Goal: Task Accomplishment & Management: Manage account settings

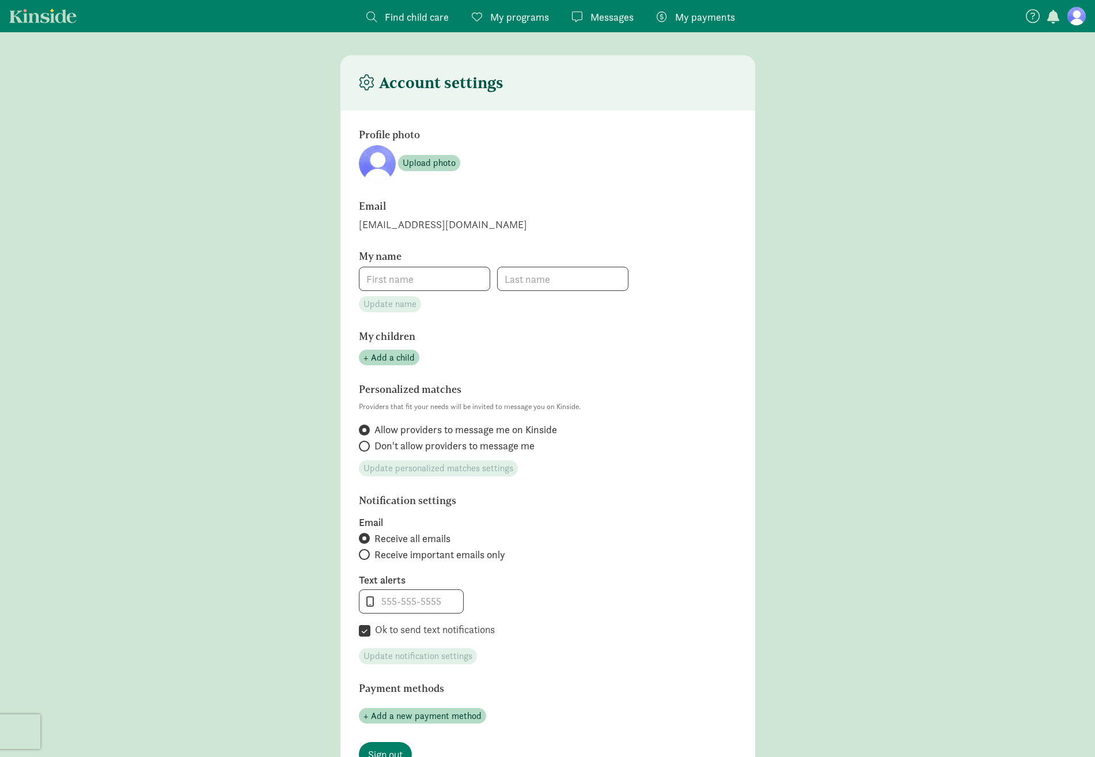
type input "Breah"
type input "Windus"
type input "_"
checkbox input "true"
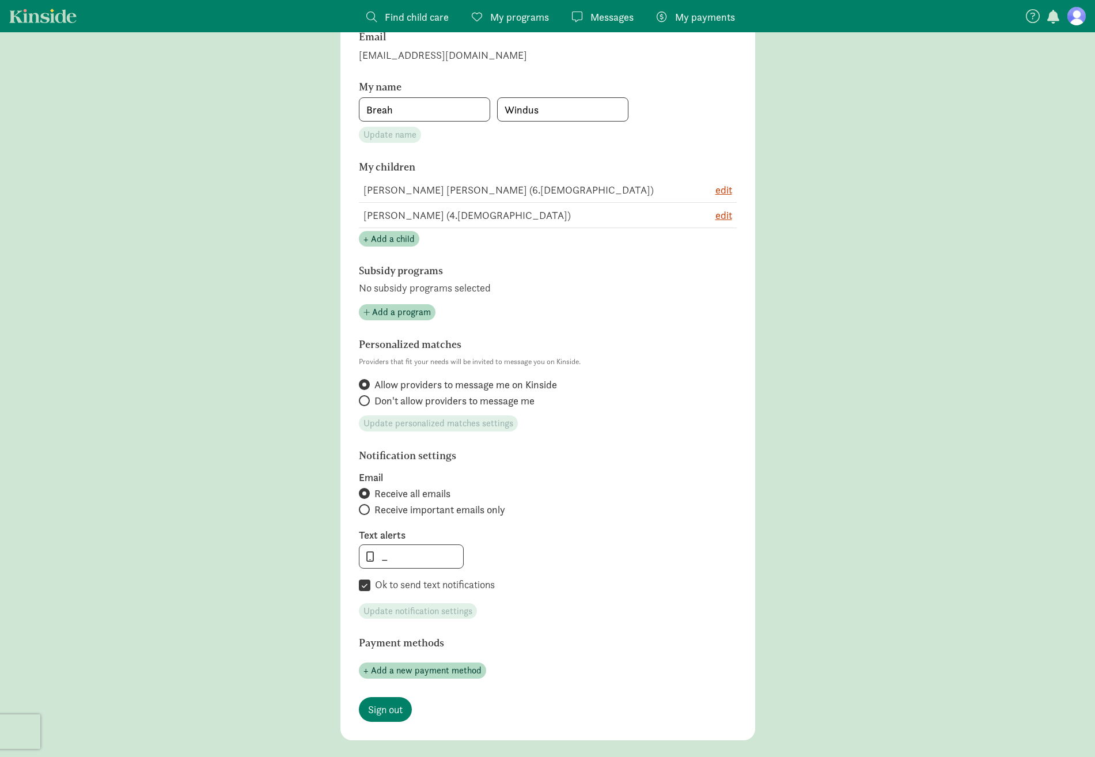
scroll to position [167, 0]
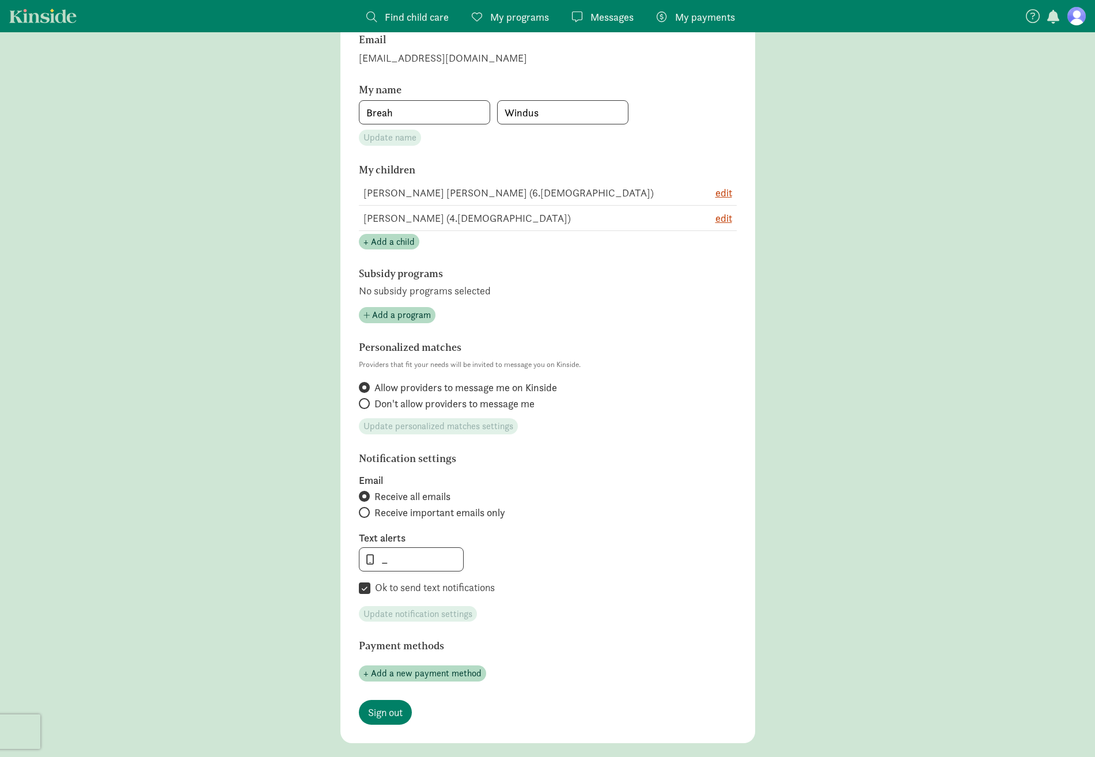
click at [390, 402] on span "Don't allow providers to message me" at bounding box center [455, 404] width 160 height 14
click at [367, 402] on input "Don't allow providers to message me" at bounding box center [362, 403] width 7 height 7
radio input "true"
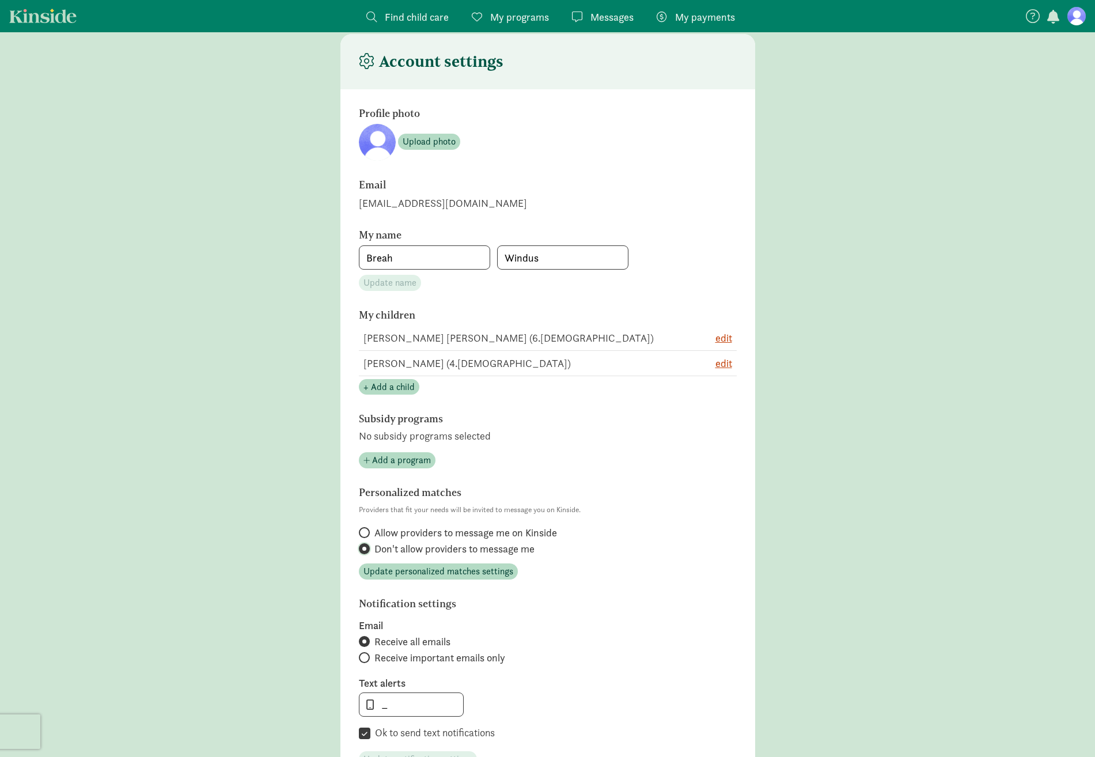
scroll to position [0, 0]
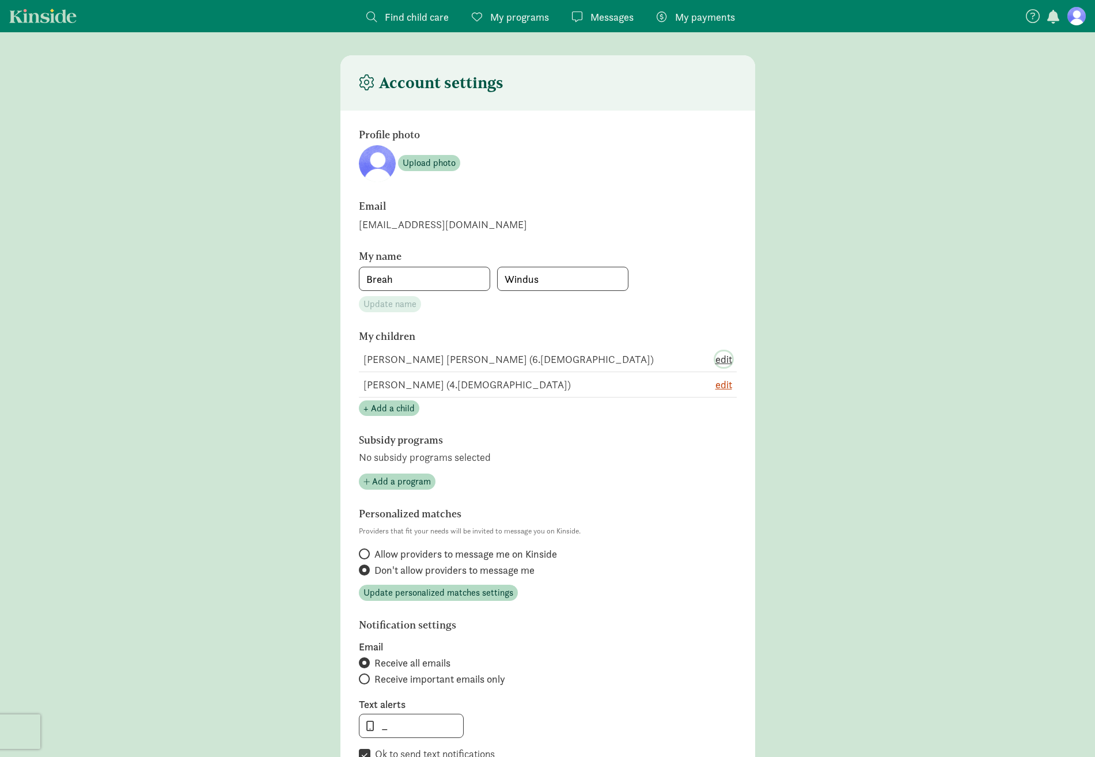
click at [726, 358] on span "edit" at bounding box center [724, 360] width 17 height 16
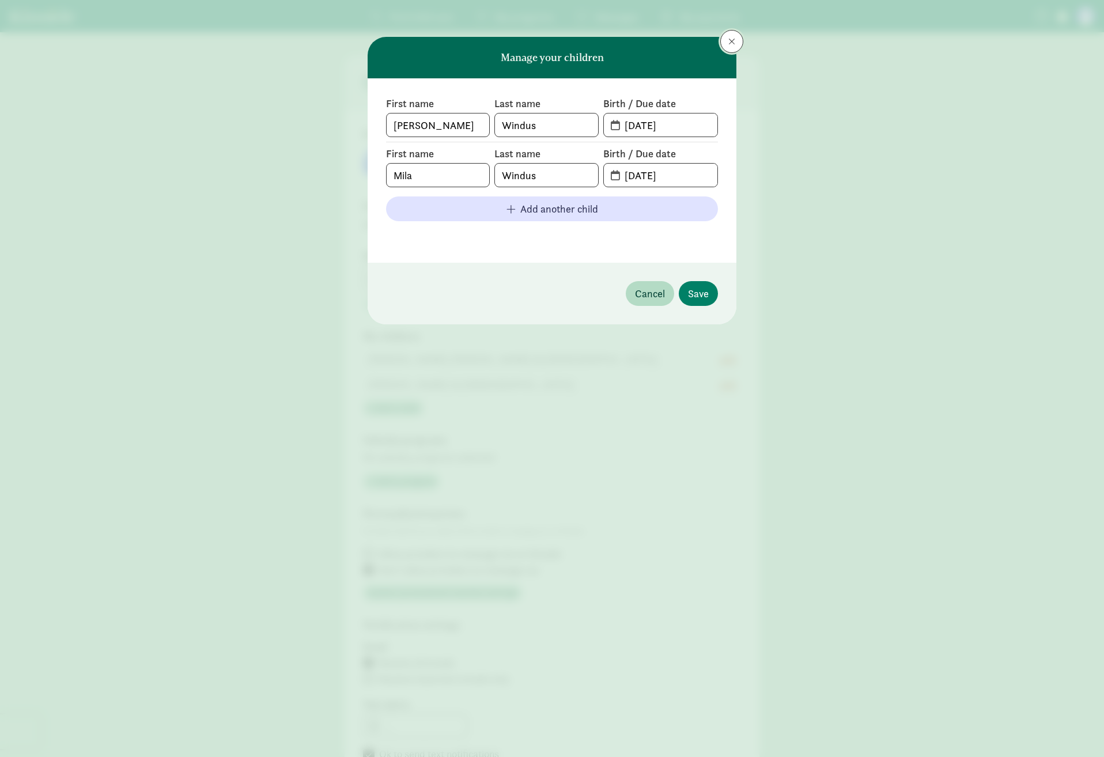
click at [724, 39] on button at bounding box center [731, 41] width 23 height 23
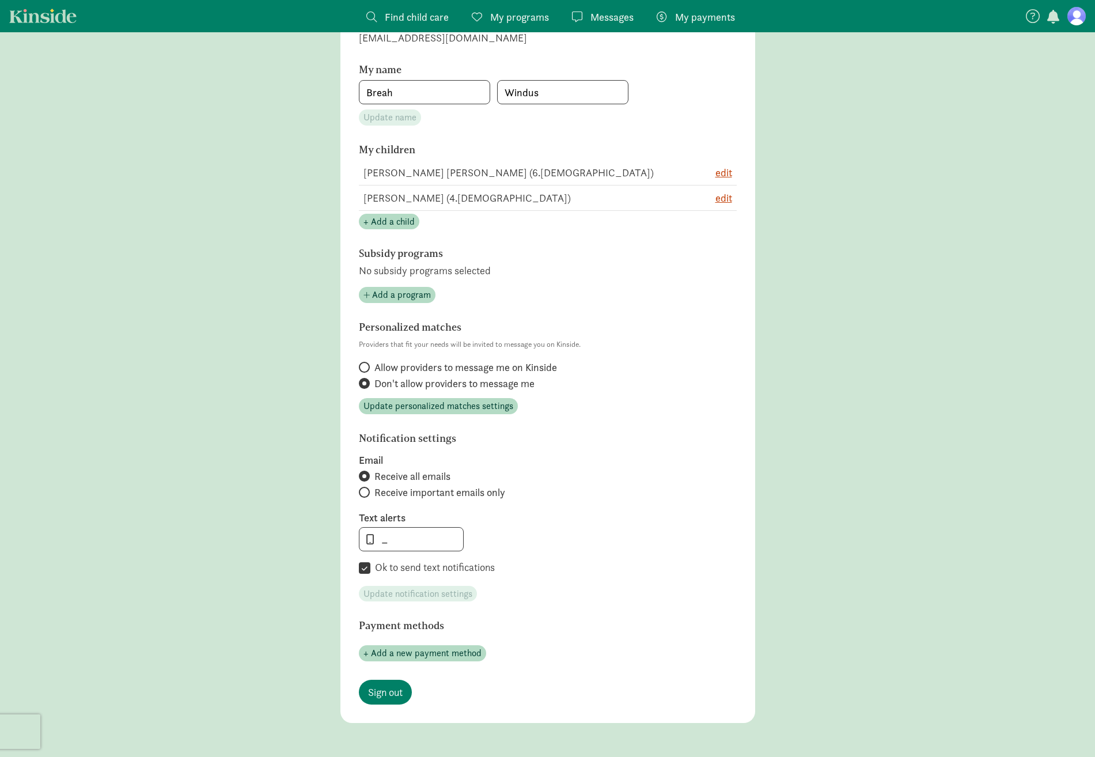
scroll to position [231, 0]
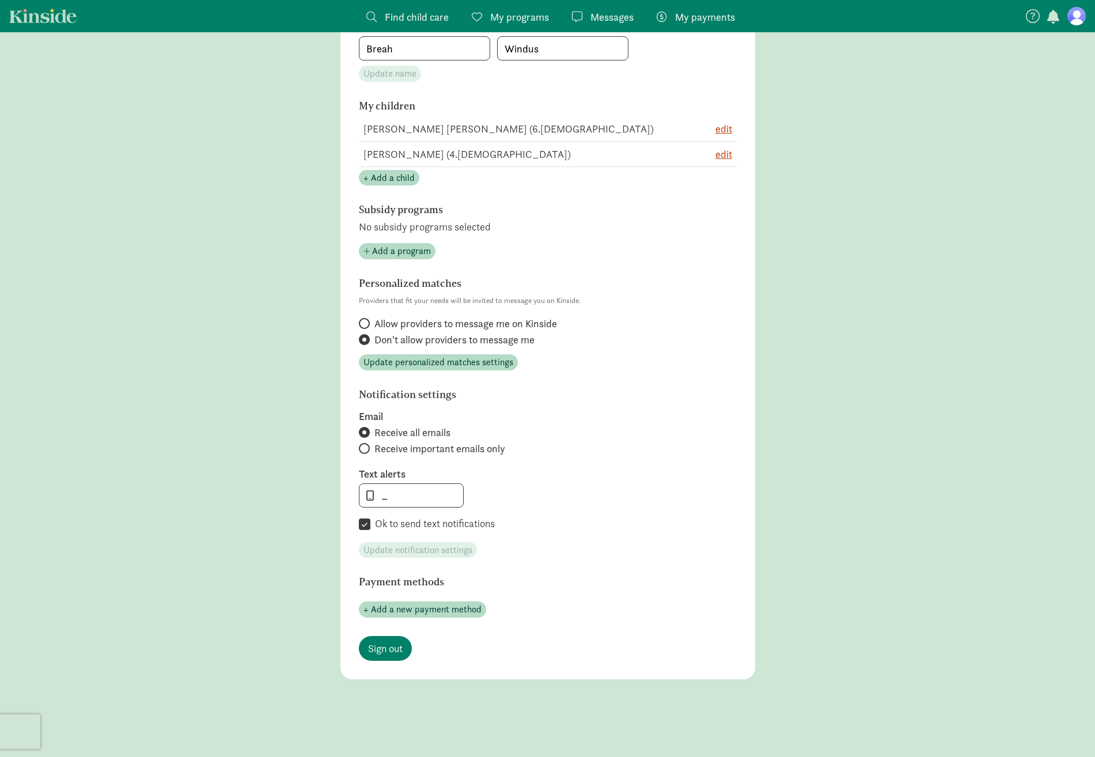
click at [367, 432] on span at bounding box center [364, 432] width 11 height 11
click at [367, 432] on input "Receive all emails" at bounding box center [362, 432] width 7 height 7
click at [364, 445] on input "Receive important emails only" at bounding box center [362, 448] width 7 height 7
radio input "true"
click at [449, 553] on span "Update notification settings" at bounding box center [418, 550] width 109 height 14
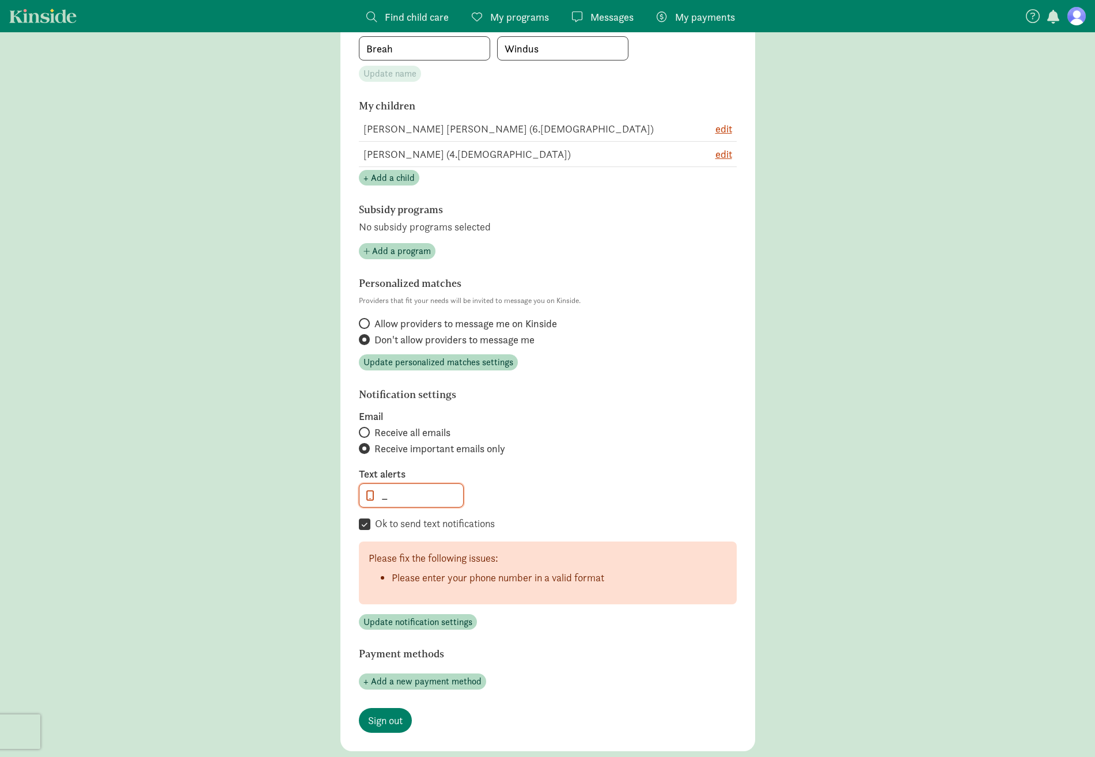
click at [367, 526] on input "Ok to send text notifications" at bounding box center [365, 525] width 12 height 16
checkbox input "false"
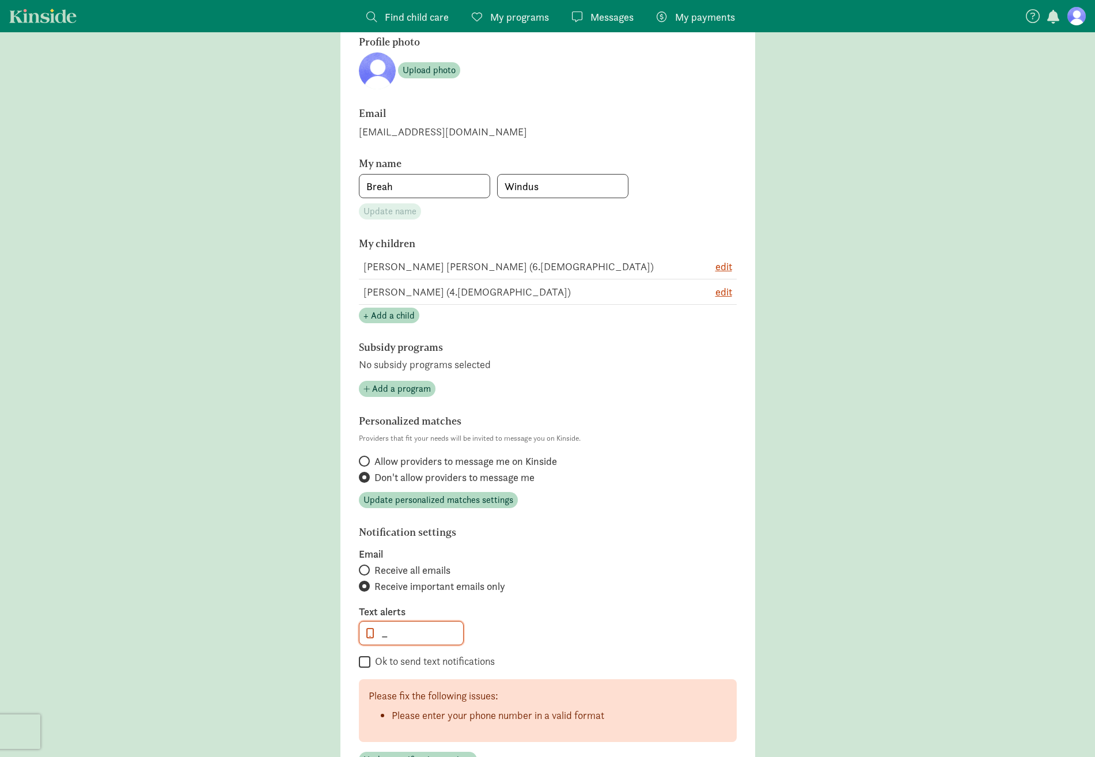
scroll to position [58, 0]
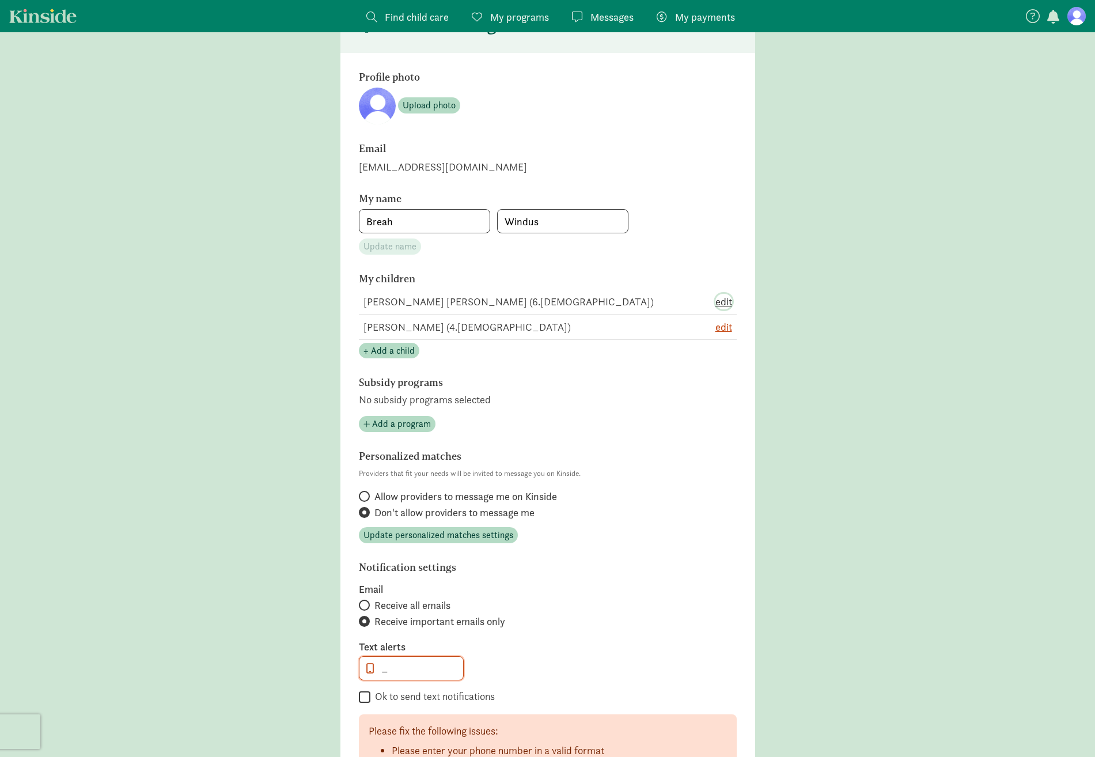
click at [730, 297] on span "edit" at bounding box center [724, 302] width 17 height 16
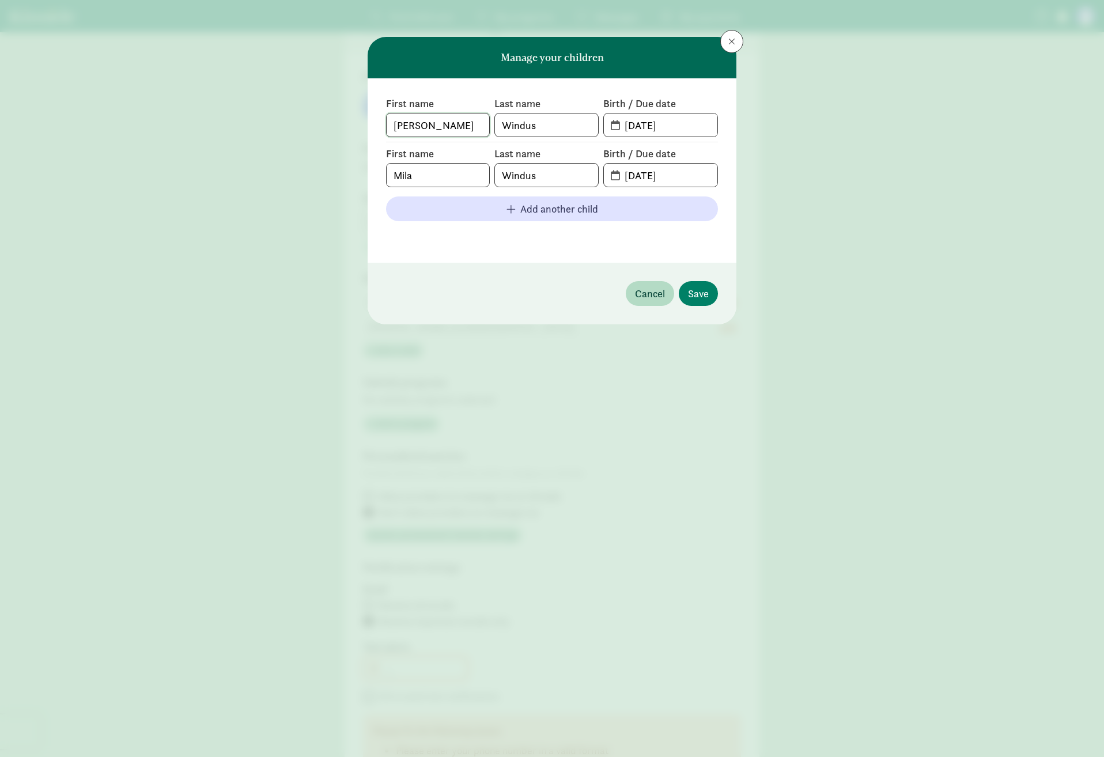
drag, startPoint x: 354, startPoint y: 118, endPoint x: 324, endPoint y: 127, distance: 31.5
click at [324, 127] on div "Manage your children First name [PERSON_NAME] Last name [PERSON_NAME] Birth / D…" at bounding box center [552, 378] width 1104 height 757
drag, startPoint x: 659, startPoint y: 126, endPoint x: 577, endPoint y: 126, distance: 81.8
click at [577, 126] on div "First name Last name [PERSON_NAME] Birth / Due date [DATE]" at bounding box center [552, 117] width 332 height 40
drag, startPoint x: 538, startPoint y: 124, endPoint x: 455, endPoint y: 142, distance: 85.0
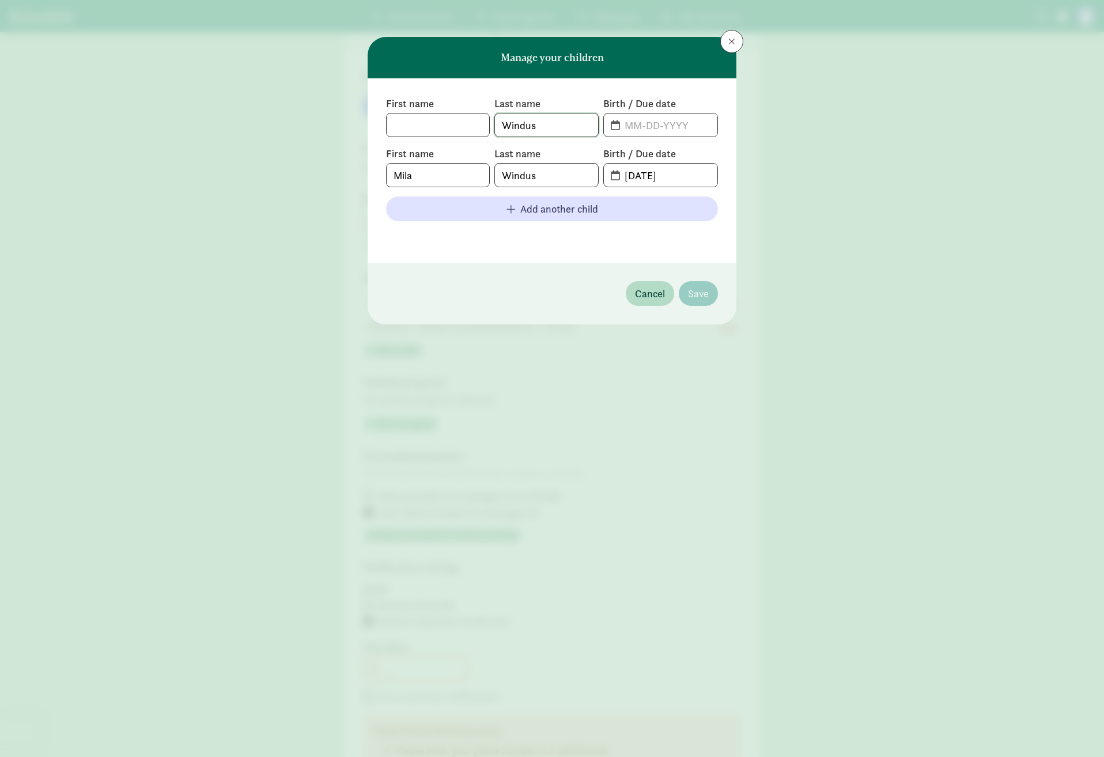
click at [483, 124] on div "First name Last name [PERSON_NAME] Birth / Due date" at bounding box center [552, 117] width 332 height 40
drag, startPoint x: 445, startPoint y: 179, endPoint x: 346, endPoint y: 179, distance: 99.7
click at [346, 179] on div "Manage your children First name Last name Birth / Due date First name [PERSON_N…" at bounding box center [552, 378] width 1104 height 757
drag, startPoint x: 542, startPoint y: 180, endPoint x: 458, endPoint y: 180, distance: 84.7
click at [458, 180] on div "First name Last name [PERSON_NAME] Birth / Due date [DATE]" at bounding box center [552, 167] width 332 height 40
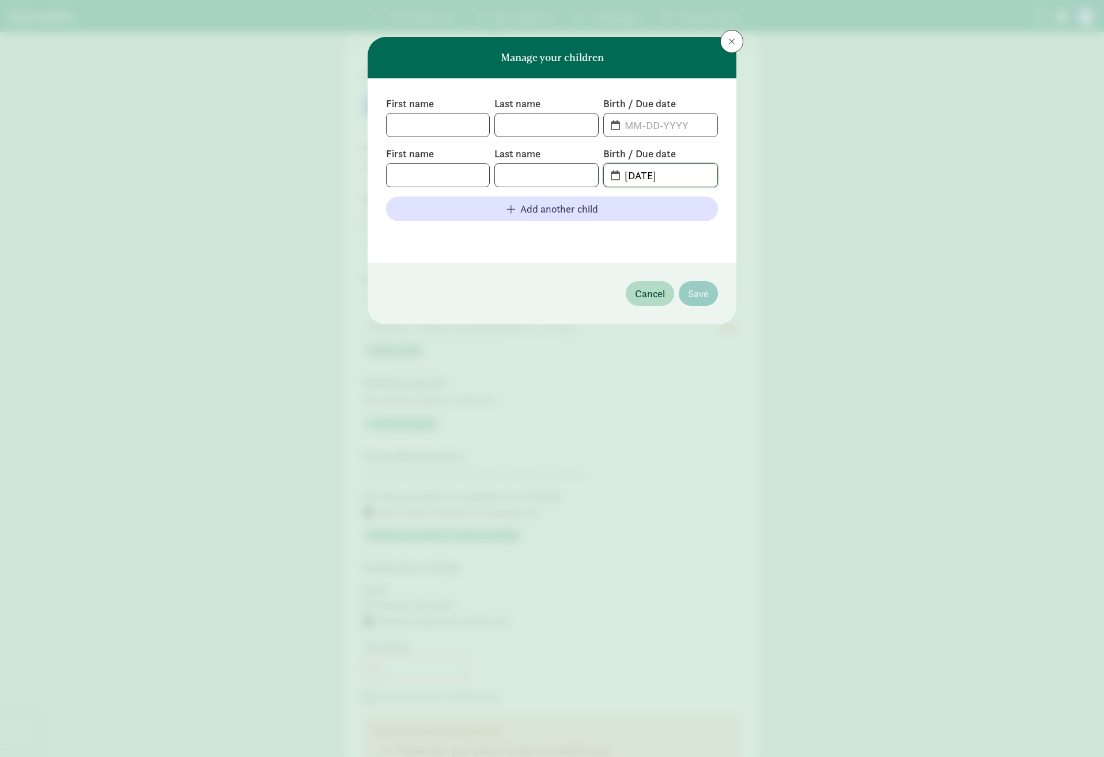
drag, startPoint x: 684, startPoint y: 175, endPoint x: 516, endPoint y: 173, distance: 168.3
click at [516, 172] on div "First name Last name Birth / Due date [DATE]" at bounding box center [552, 167] width 332 height 40
click at [652, 300] on span "Cancel" at bounding box center [650, 294] width 30 height 16
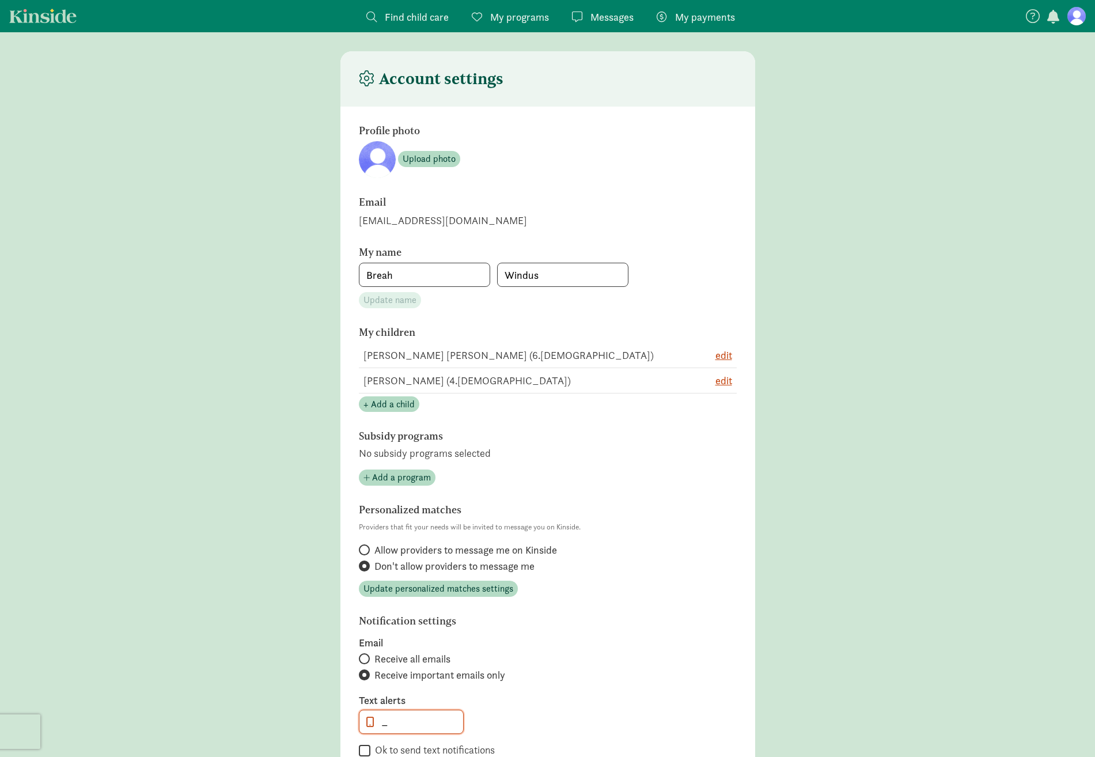
scroll to position [0, 0]
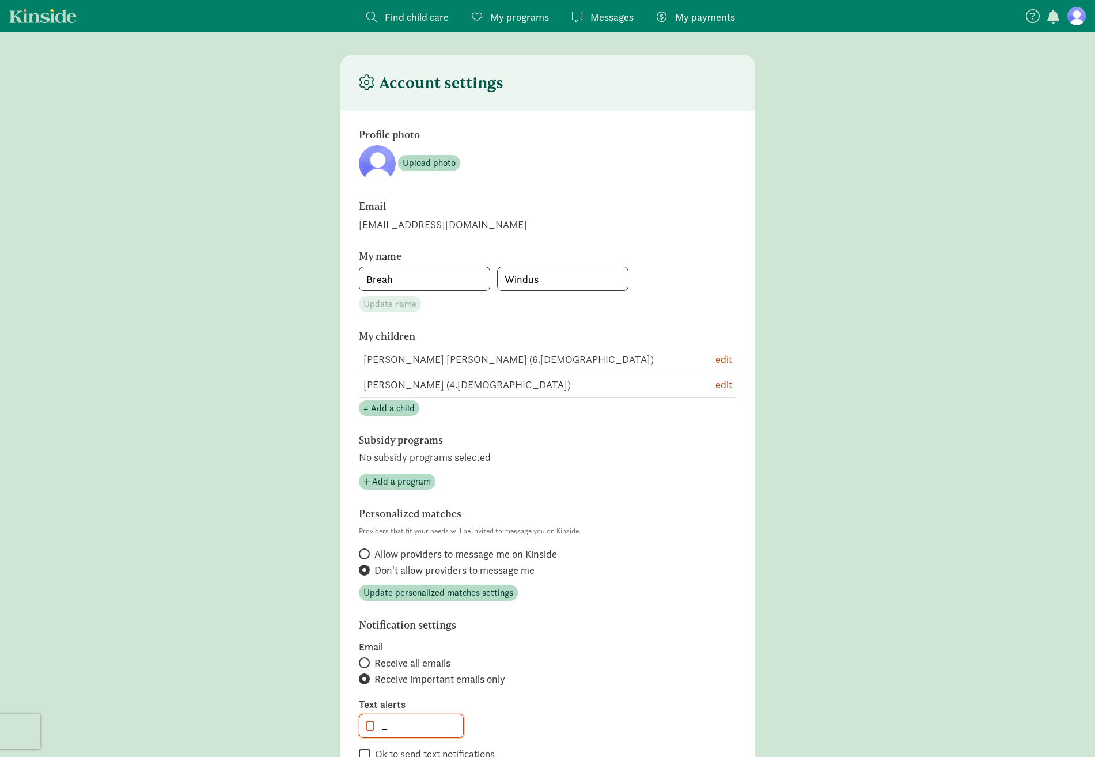
click at [1082, 17] on figure at bounding box center [1077, 16] width 18 height 18
click at [516, 16] on span "My programs" at bounding box center [519, 17] width 59 height 16
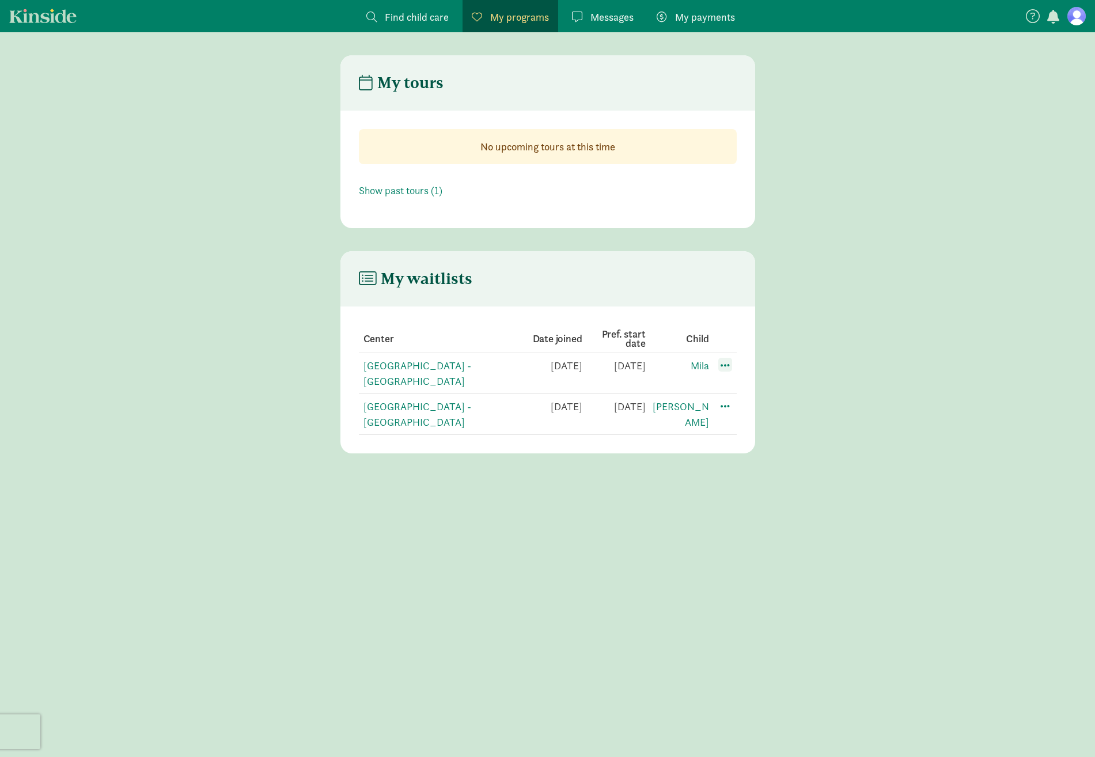
click at [726, 363] on span at bounding box center [726, 365] width 14 height 14
click at [742, 390] on div "Edit preferences" at bounding box center [766, 390] width 104 height 25
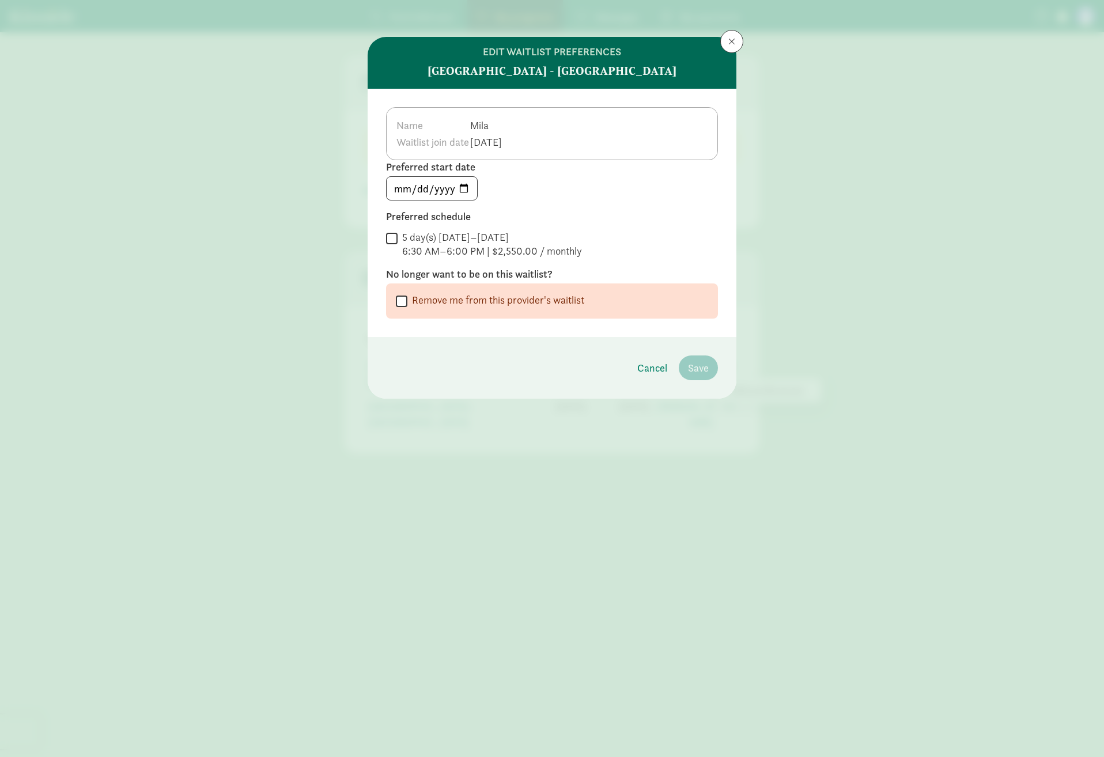
click at [440, 294] on label "Remove me from this provider's waitlist" at bounding box center [495, 300] width 177 height 14
click at [407, 294] on input "Remove me from this provider's waitlist" at bounding box center [402, 301] width 12 height 16
checkbox input "true"
click at [638, 372] on span "Remove me from the waitlist" at bounding box center [646, 368] width 125 height 16
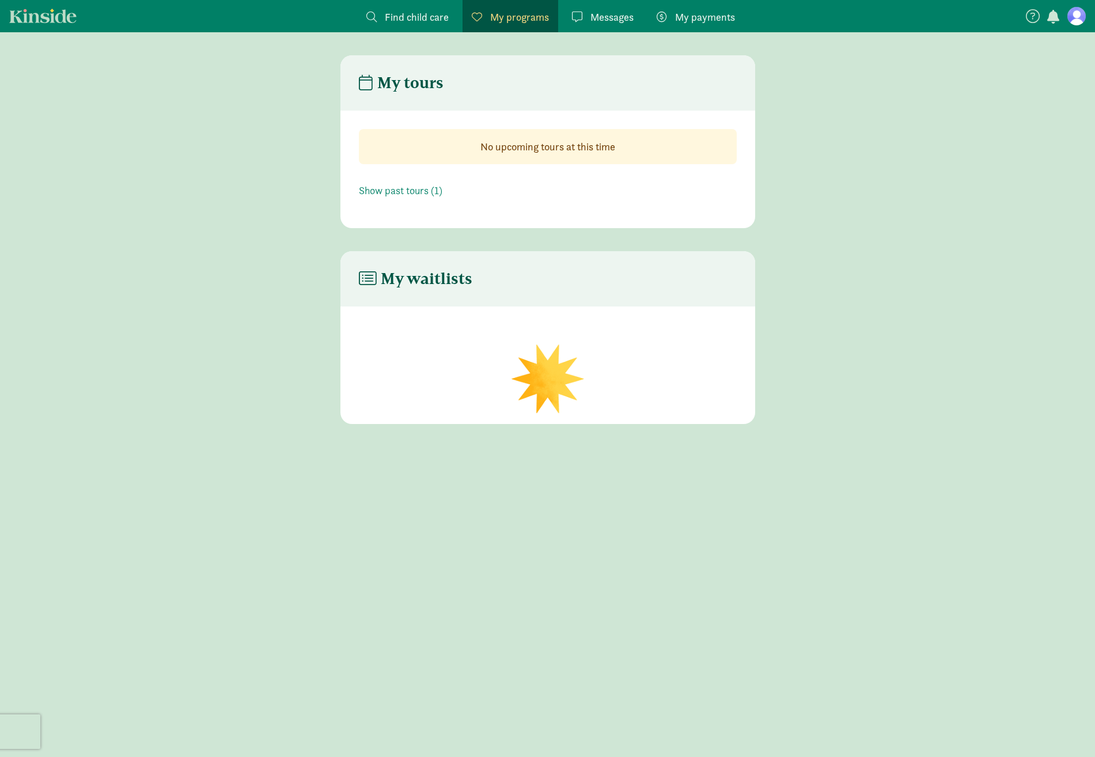
click at [641, 371] on div "My waitlists" at bounding box center [548, 337] width 415 height 173
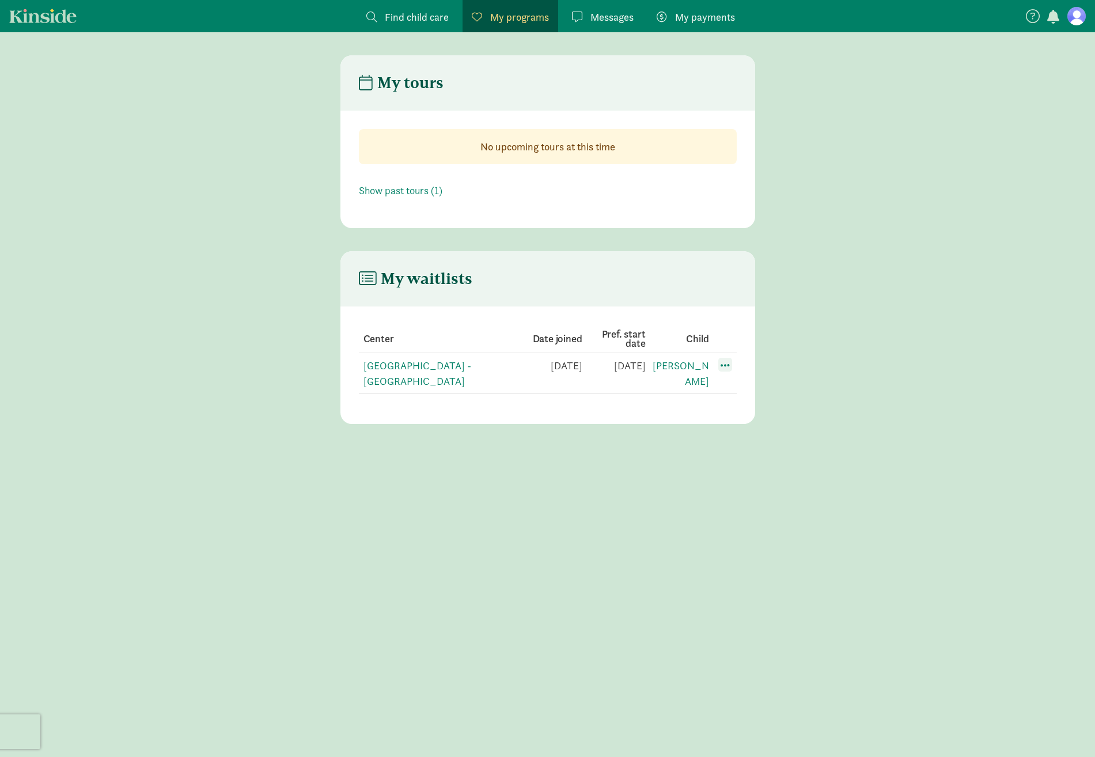
click at [725, 363] on span at bounding box center [726, 365] width 14 height 14
click at [747, 390] on div "Edit preferences" at bounding box center [766, 390] width 104 height 25
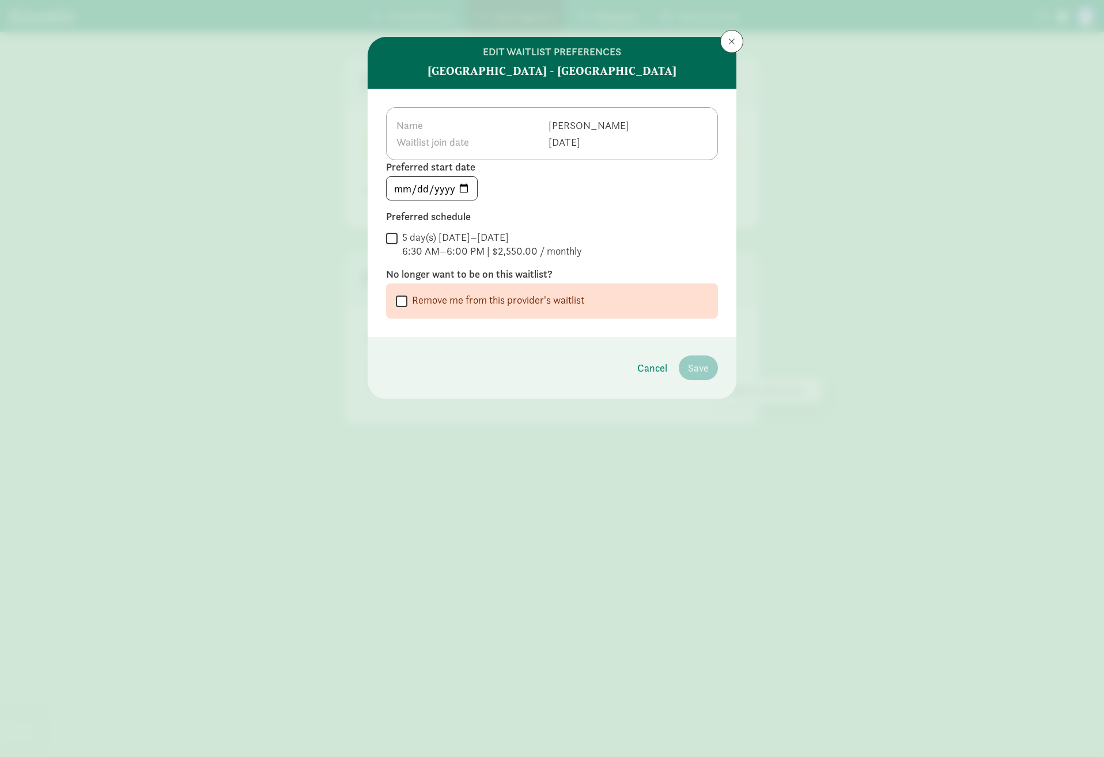
click at [413, 296] on label "Remove me from this provider's waitlist" at bounding box center [495, 300] width 177 height 14
click at [407, 296] on input "Remove me from this provider's waitlist" at bounding box center [402, 301] width 12 height 16
checkbox input "true"
click at [641, 369] on span "Remove me from the waitlist" at bounding box center [646, 368] width 125 height 16
